Goal: Information Seeking & Learning: Compare options

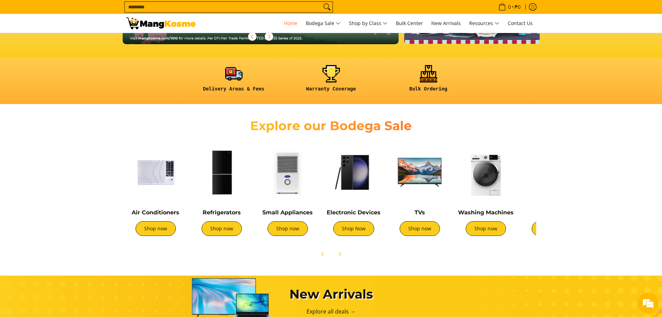
scroll to position [174, 0]
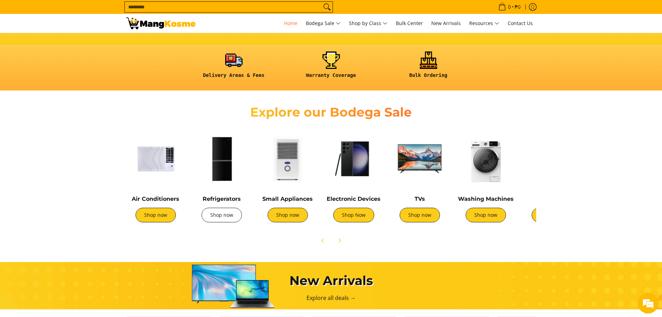
click at [225, 216] on link "Shop now" at bounding box center [222, 214] width 40 height 15
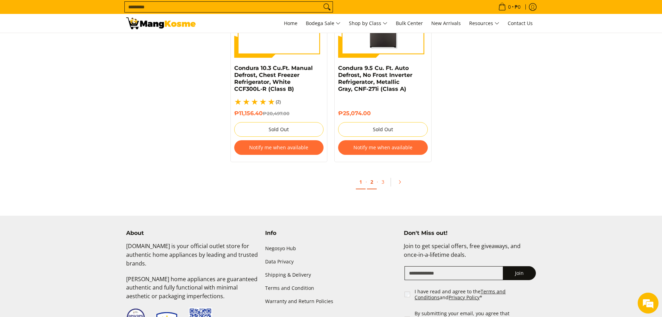
click at [375, 175] on link "2" at bounding box center [372, 182] width 10 height 14
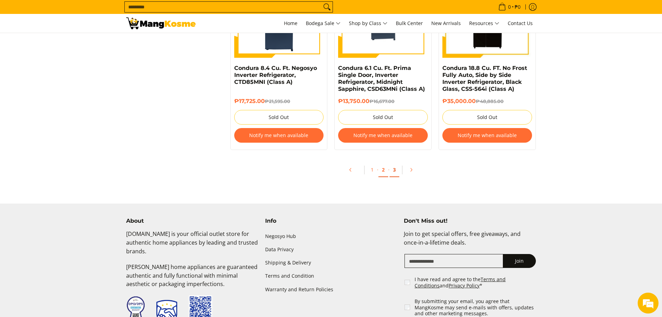
click at [392, 171] on link "3" at bounding box center [395, 170] width 10 height 14
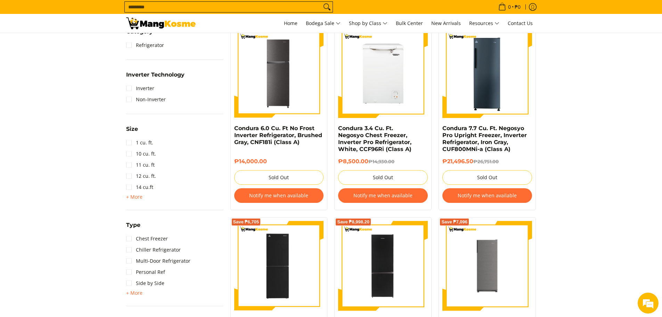
scroll to position [313, 0]
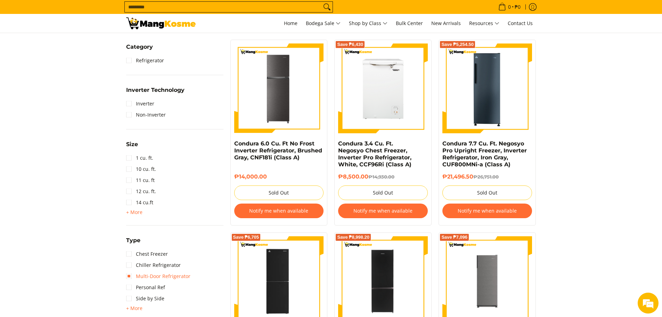
click at [129, 277] on link "Multi-Door Refrigerator" at bounding box center [158, 275] width 64 height 11
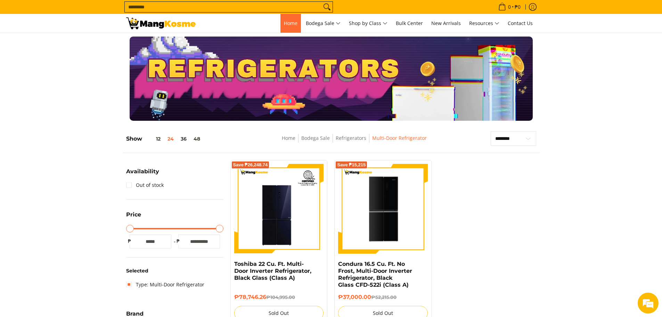
click at [287, 24] on span "Home" at bounding box center [291, 23] width 14 height 7
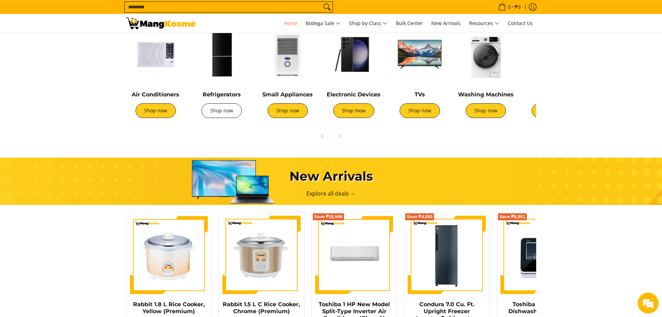
scroll to position [0, 990]
click at [211, 113] on link "Shop now" at bounding box center [222, 110] width 40 height 15
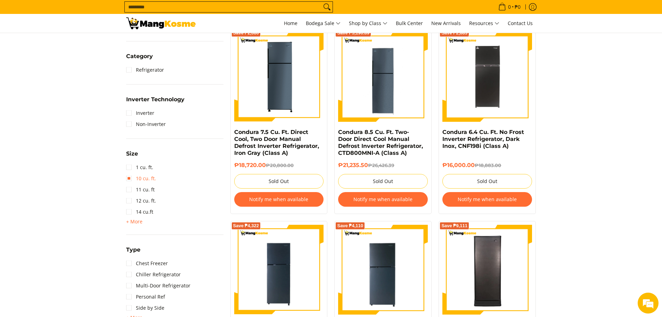
scroll to position [313, 0]
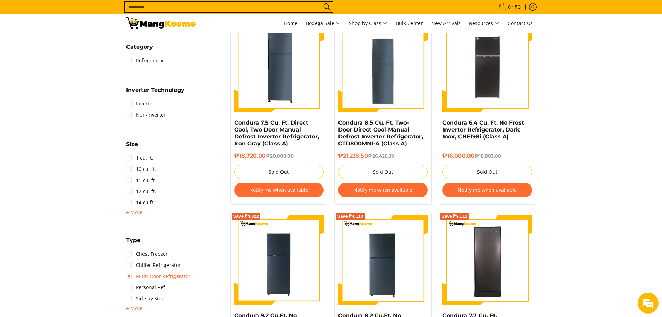
click at [130, 277] on link "Multi-Door Refrigerator" at bounding box center [158, 275] width 64 height 11
